Goal: Navigation & Orientation: Find specific page/section

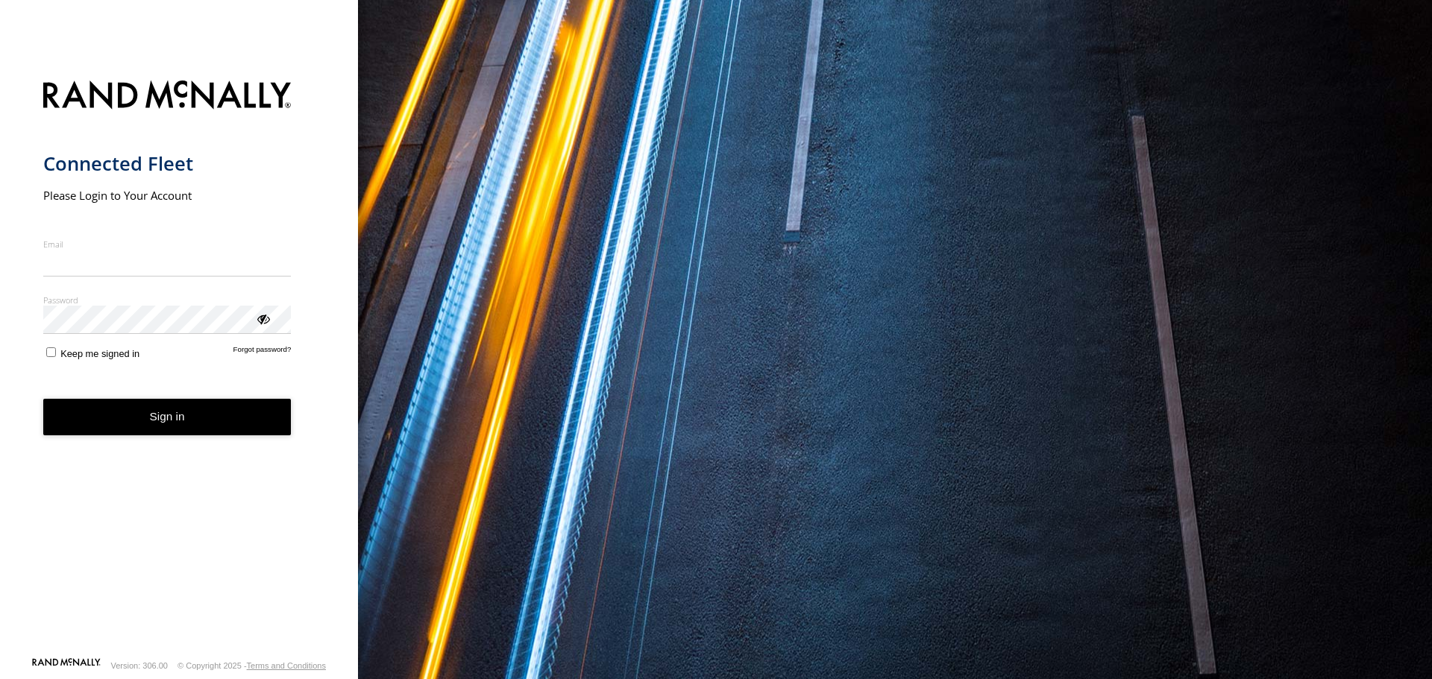
type input "**********"
click at [160, 431] on button "Sign in" at bounding box center [167, 417] width 248 height 37
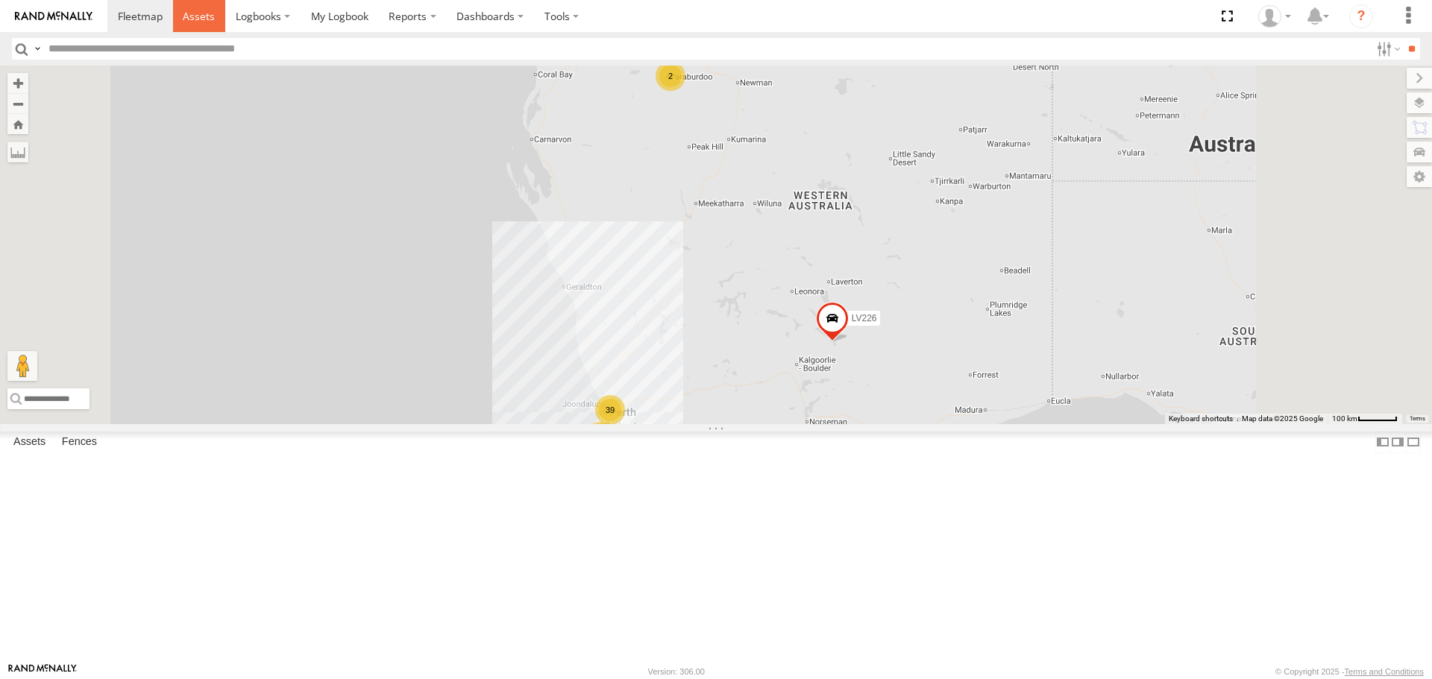
click at [205, 19] on span at bounding box center [199, 16] width 32 height 14
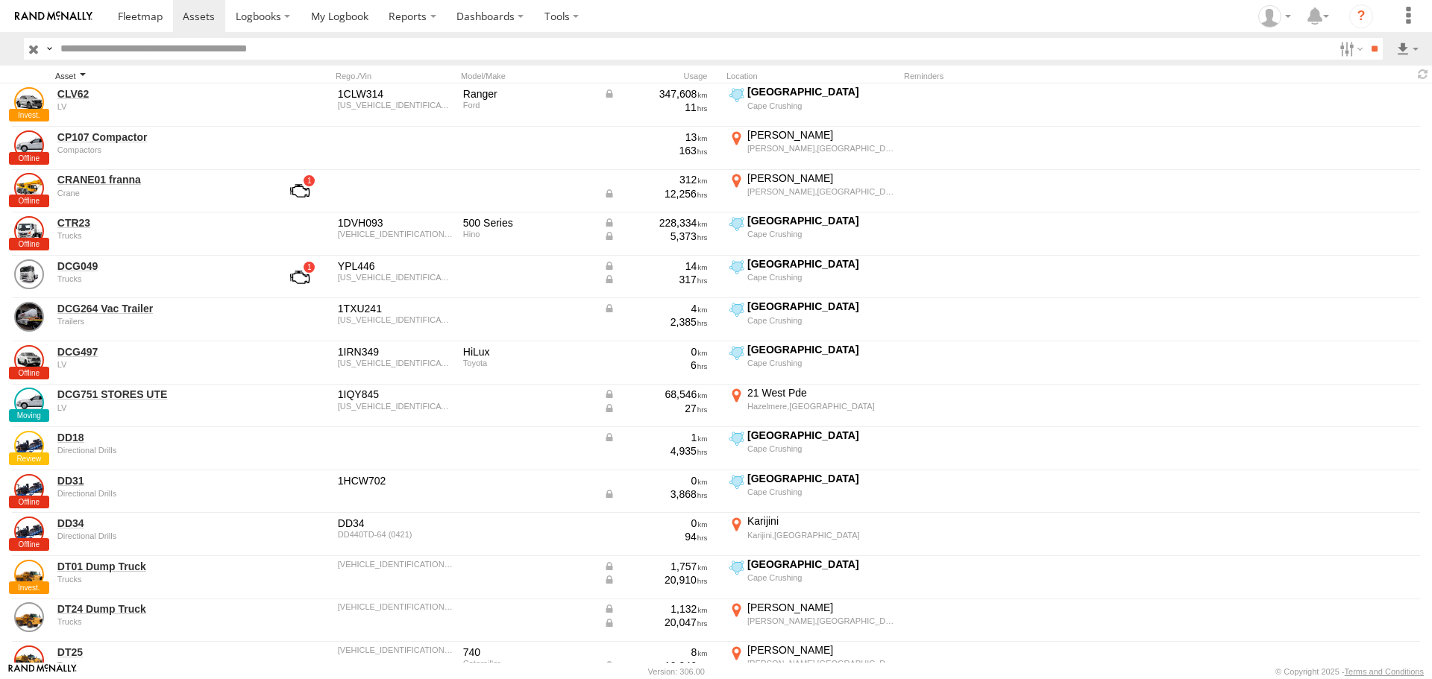
click at [78, 75] on div "Asset" at bounding box center [159, 76] width 209 height 10
